Goal: Transaction & Acquisition: Subscribe to service/newsletter

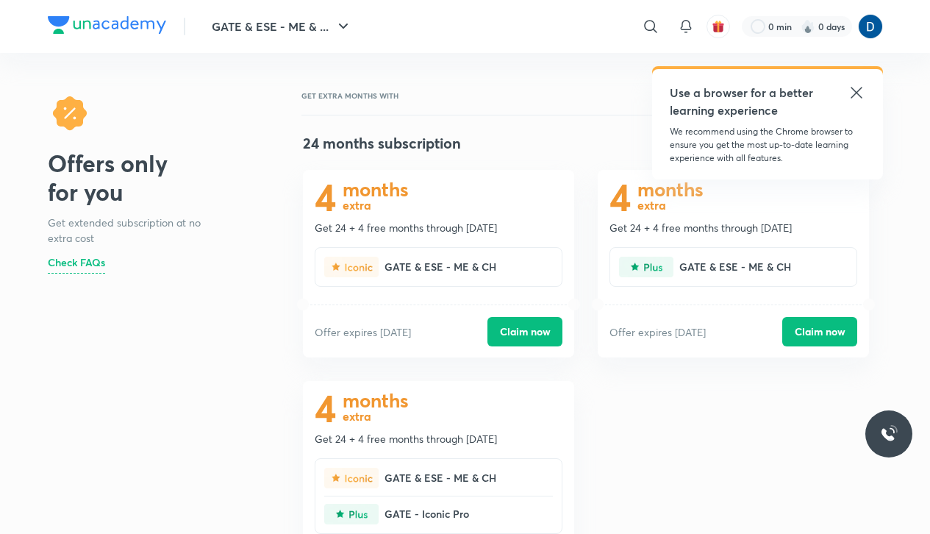
click at [805, 441] on div "4 months extra Get 24 + 4 free months through [DATE] GATE & ESE - ME & CH Offer…" at bounding box center [586, 396] width 590 height 452
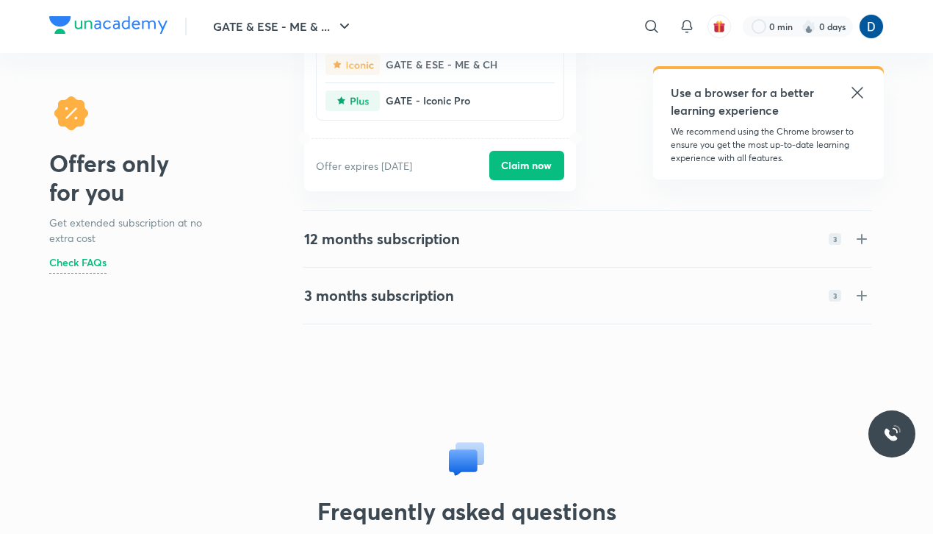
scroll to position [415, 0]
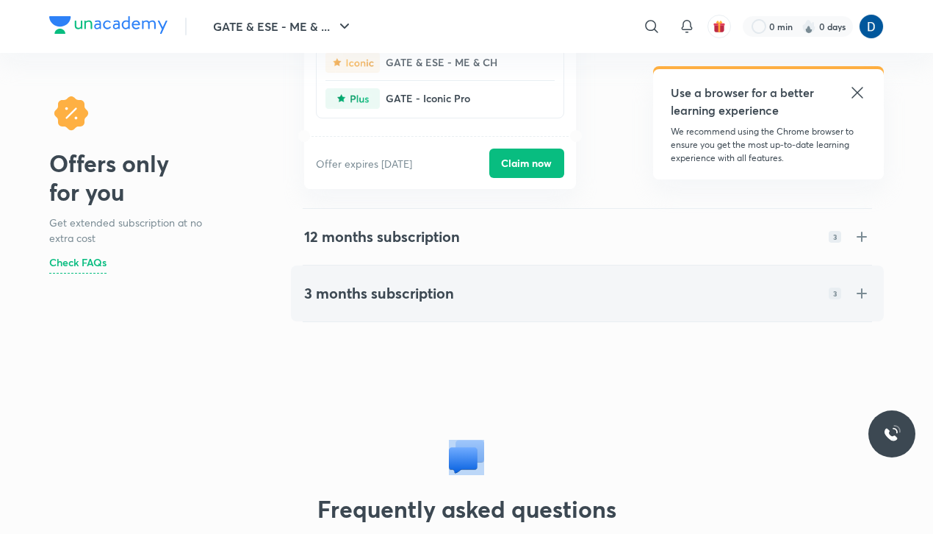
drag, startPoint x: 0, startPoint y: 0, endPoint x: 861, endPoint y: 292, distance: 909.6
click at [861, 292] on div "Offers only for you Get extended subscription at no extra cost Check FAQs GET E…" at bounding box center [466, 384] width 835 height 1416
click at [861, 292] on div at bounding box center [861, 293] width 1 height 10
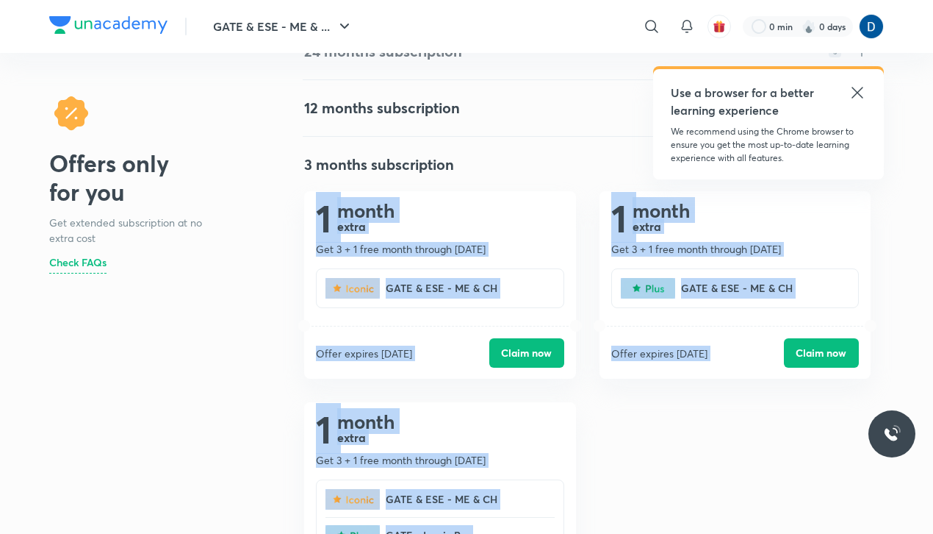
scroll to position [0, 0]
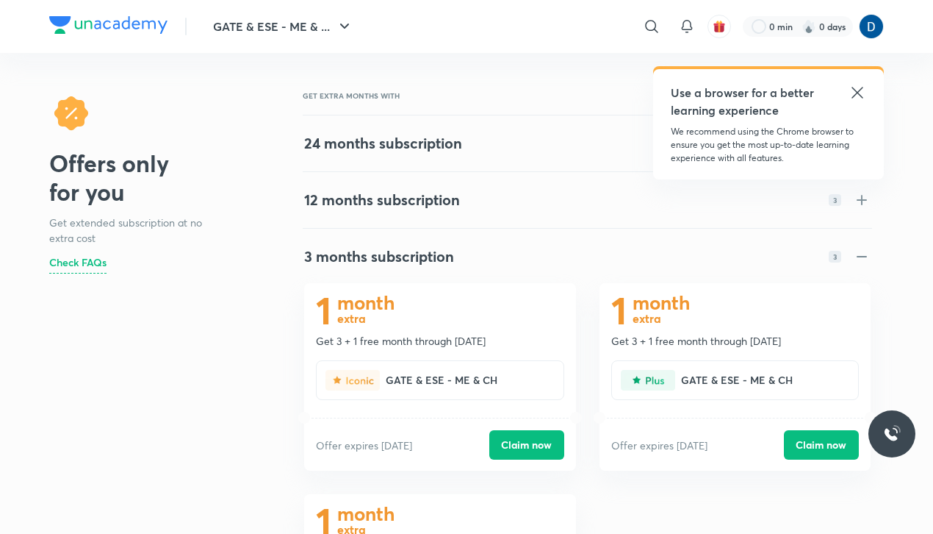
click at [857, 96] on icon at bounding box center [858, 93] width 18 height 18
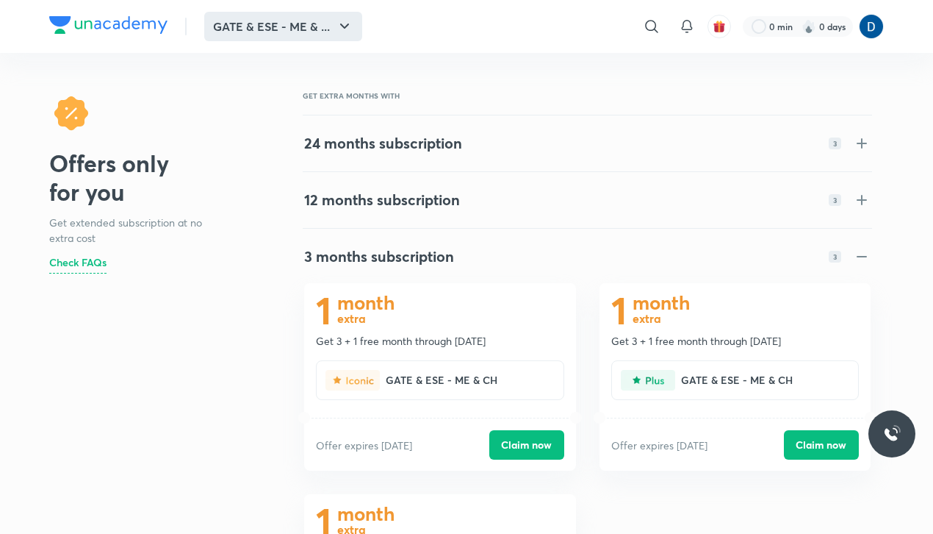
click at [319, 24] on button "GATE & ESE - ME & ..." at bounding box center [283, 26] width 158 height 29
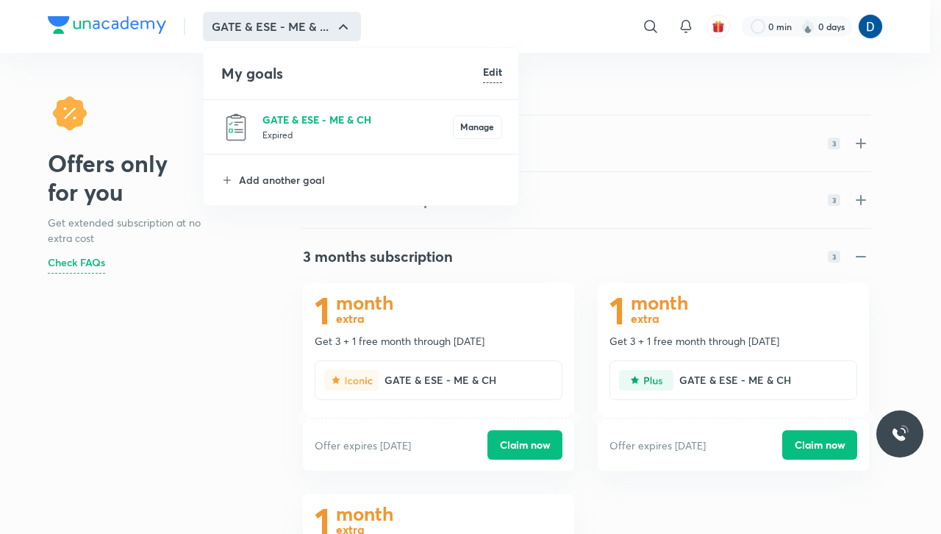
click at [320, 121] on p "GATE & ESE - ME & CH" at bounding box center [357, 119] width 190 height 15
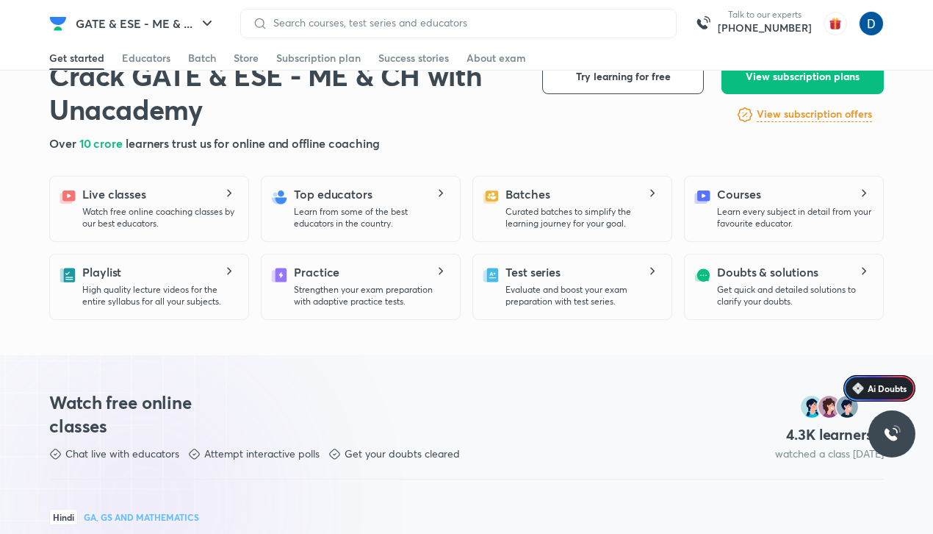
scroll to position [134, 0]
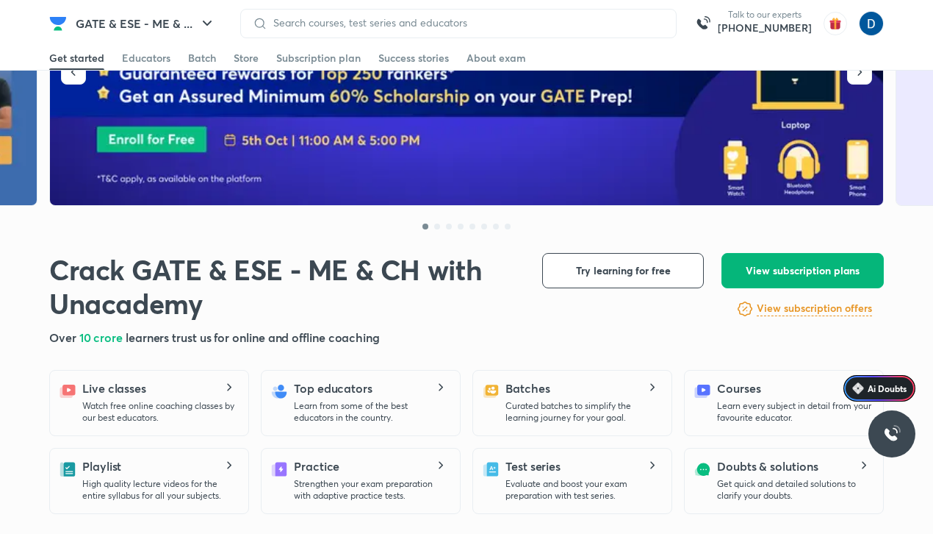
click at [814, 257] on button "View subscription plans" at bounding box center [803, 270] width 162 height 35
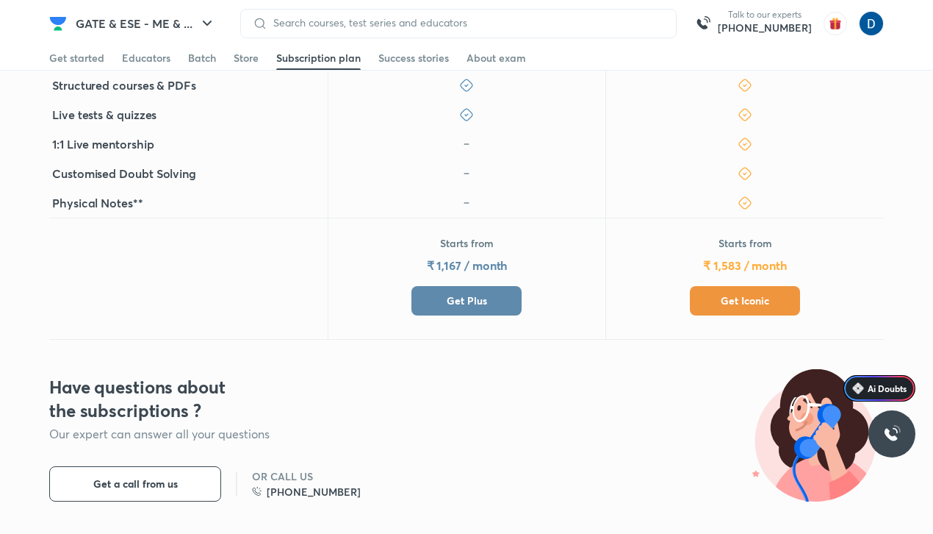
scroll to position [561, 0]
click at [481, 310] on button "Get Plus" at bounding box center [467, 299] width 110 height 29
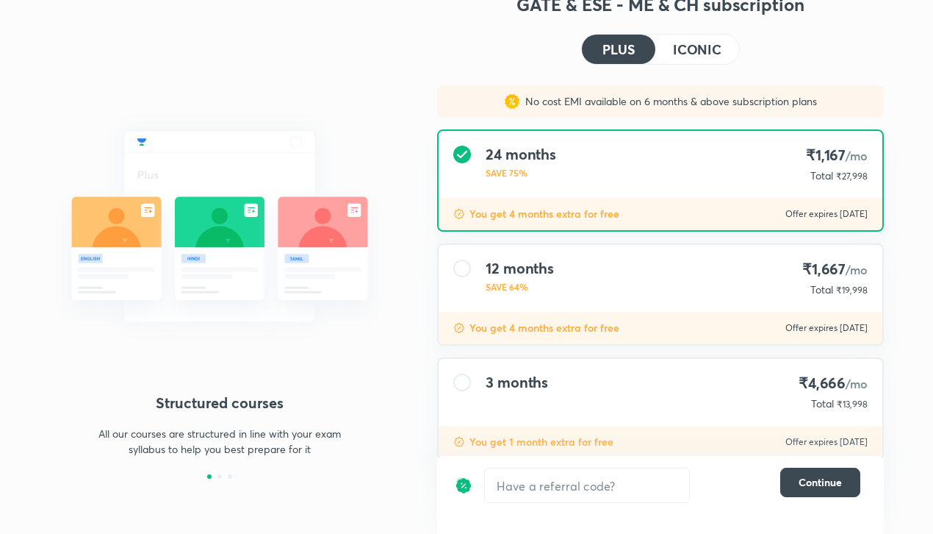
scroll to position [85, 0]
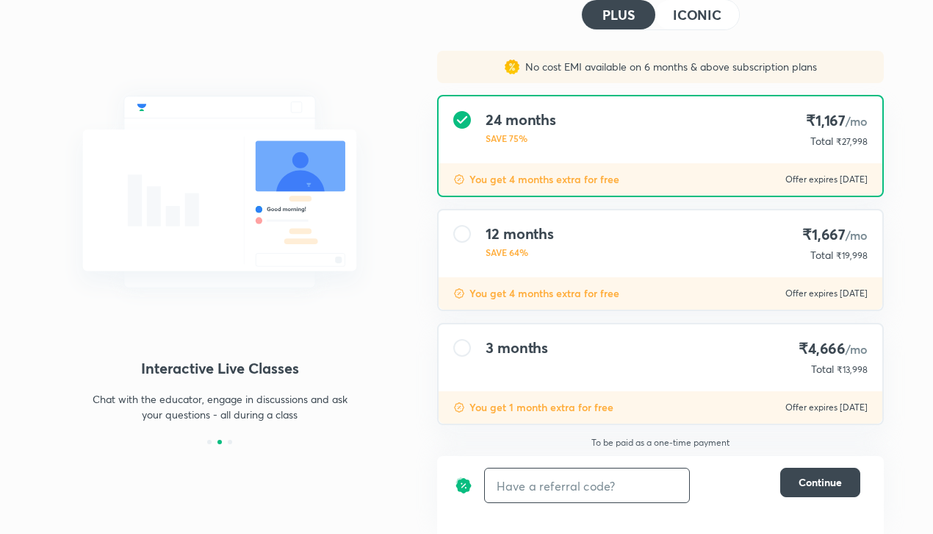
click at [543, 497] on input "text" at bounding box center [587, 485] width 204 height 35
